Goal: Information Seeking & Learning: Learn about a topic

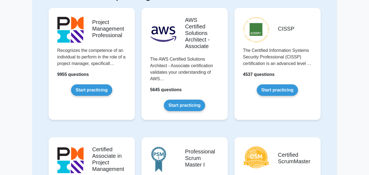
scroll to position [55, 0]
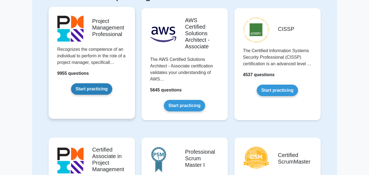
click at [82, 88] on link "Start practicing" at bounding box center [91, 88] width 41 height 11
